Goal: Navigation & Orientation: Go to known website

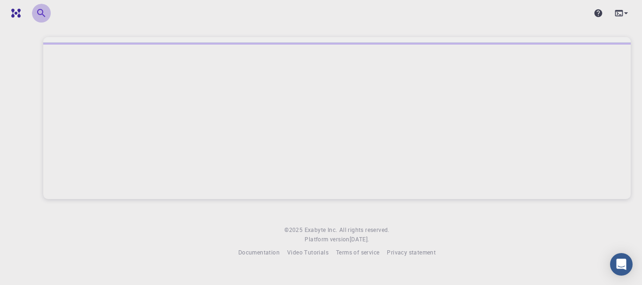
click at [41, 13] on icon "button" at bounding box center [41, 13] width 11 height 11
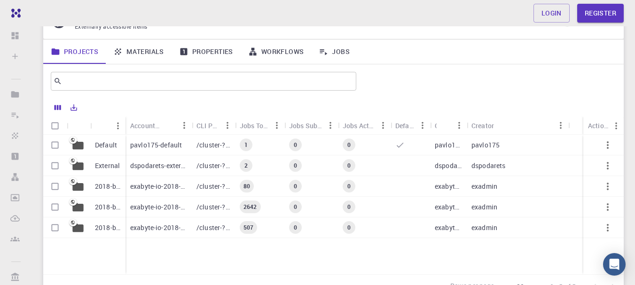
scroll to position [52, 0]
